Goal: Complete application form

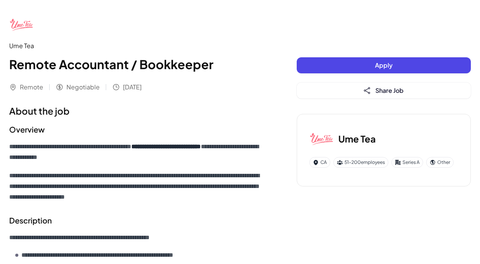
click at [413, 69] on button "Apply" at bounding box center [384, 65] width 174 height 16
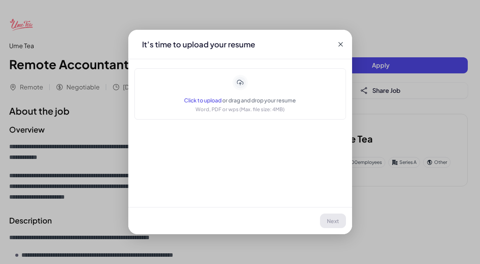
click at [205, 100] on span "Click to upload" at bounding box center [202, 100] width 37 height 7
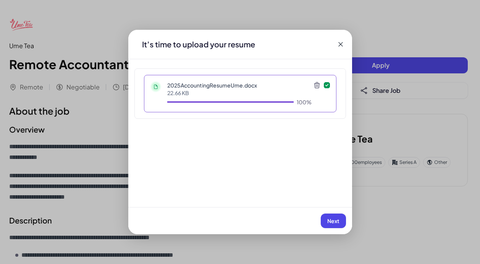
click at [331, 222] on span "Next" at bounding box center [333, 220] width 12 height 7
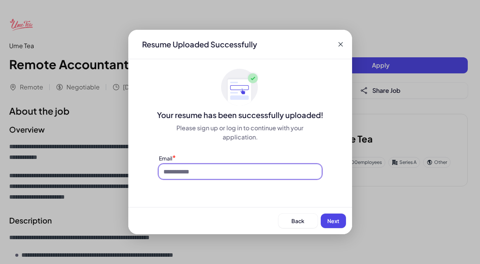
click at [282, 175] on input at bounding box center [240, 171] width 163 height 15
type input "**********"
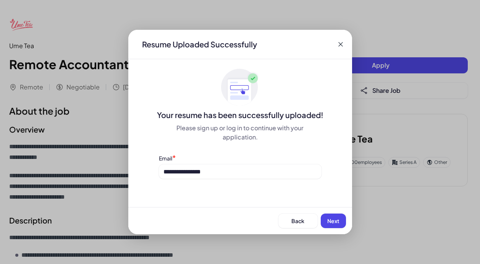
click at [332, 223] on span "Next" at bounding box center [333, 220] width 12 height 7
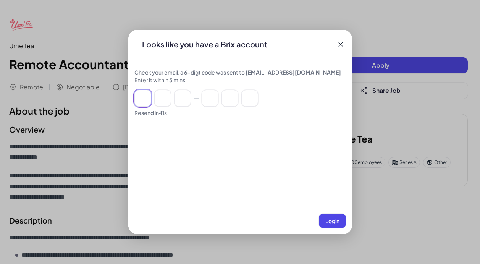
click at [141, 96] on input at bounding box center [142, 98] width 17 height 17
type input "*"
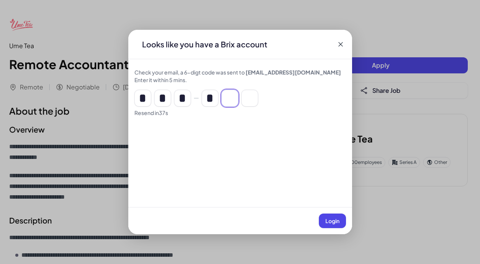
type input "*"
click at [328, 222] on span "Login" at bounding box center [332, 220] width 14 height 7
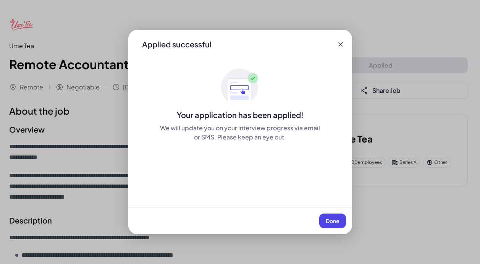
click at [325, 219] on button "Done" at bounding box center [332, 221] width 27 height 15
